Goal: Task Accomplishment & Management: Manage account settings

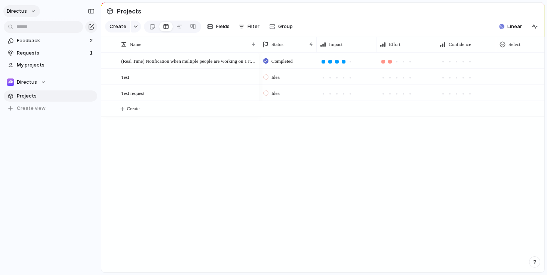
click at [32, 11] on button "directus" at bounding box center [21, 11] width 37 height 12
click at [32, 39] on span "Invite members" at bounding box center [35, 39] width 36 height 7
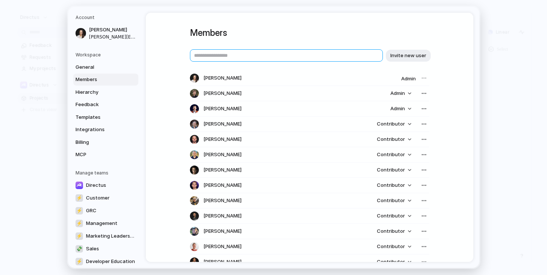
click at [246, 51] on input "text" at bounding box center [286, 55] width 193 height 12
type input "**********"
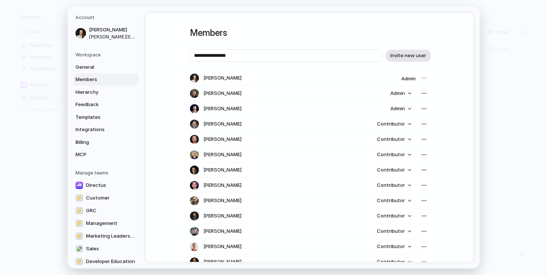
click at [390, 59] on button "Invite new user" at bounding box center [408, 56] width 45 height 12
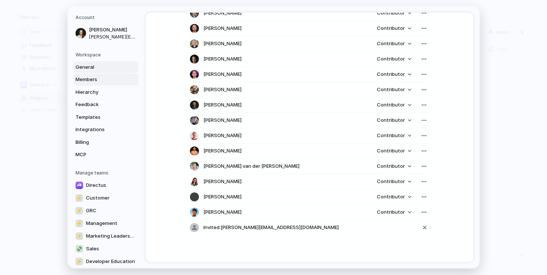
click at [96, 70] on span "General" at bounding box center [100, 67] width 48 height 7
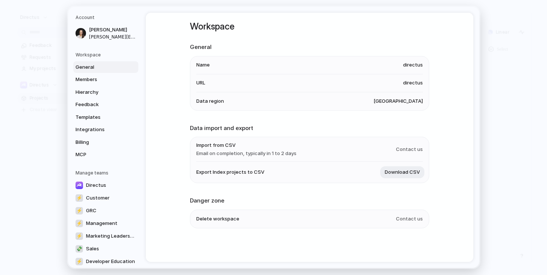
scroll to position [7, 0]
click at [268, 146] on span "Import from CSV" at bounding box center [246, 145] width 100 height 7
